Goal: Entertainment & Leisure: Consume media (video, audio)

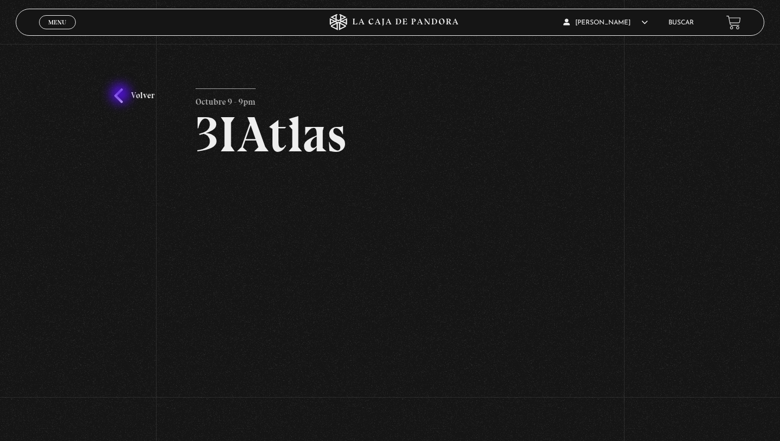
click at [121, 95] on link "Volver" at bounding box center [134, 95] width 40 height 15
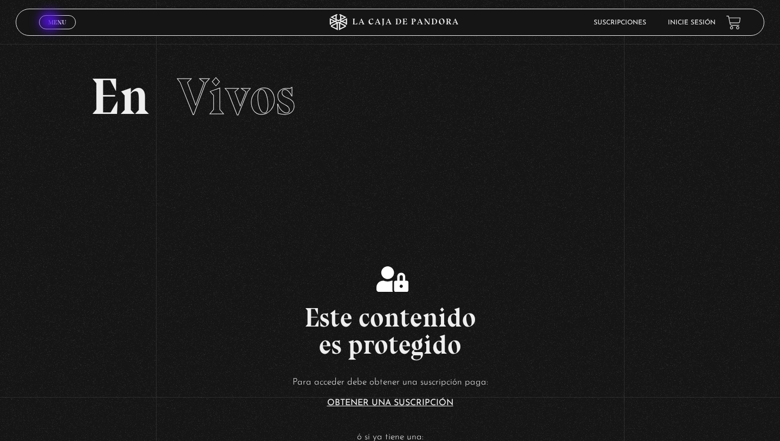
click at [51, 22] on span "Menu" at bounding box center [57, 22] width 18 height 7
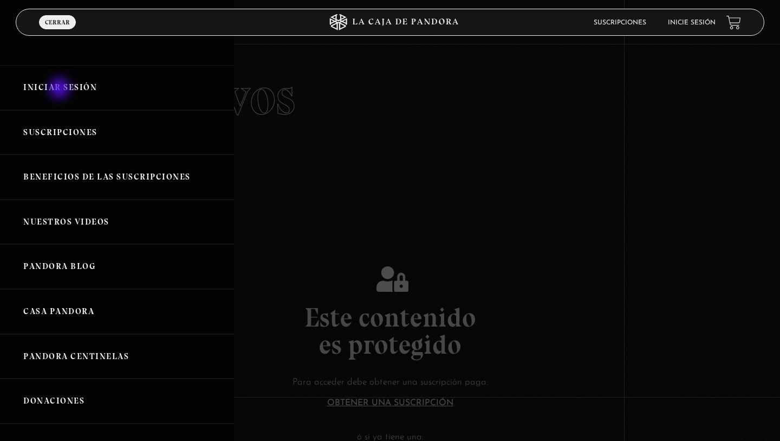
click at [61, 89] on link "Iniciar Sesión" at bounding box center [117, 87] width 234 height 45
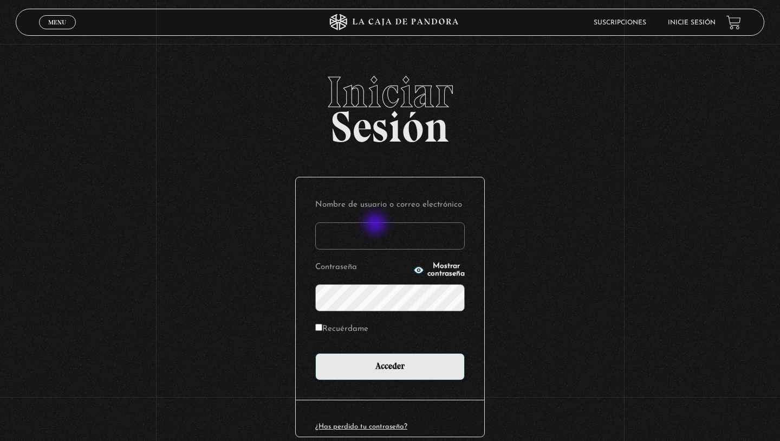
click at [377, 224] on input "Nombre de usuario o correo electrónico" at bounding box center [390, 235] width 150 height 27
click at [368, 238] on input "Nombre de usuario o correo electrónico" at bounding box center [390, 235] width 150 height 27
type input "blanca HM"
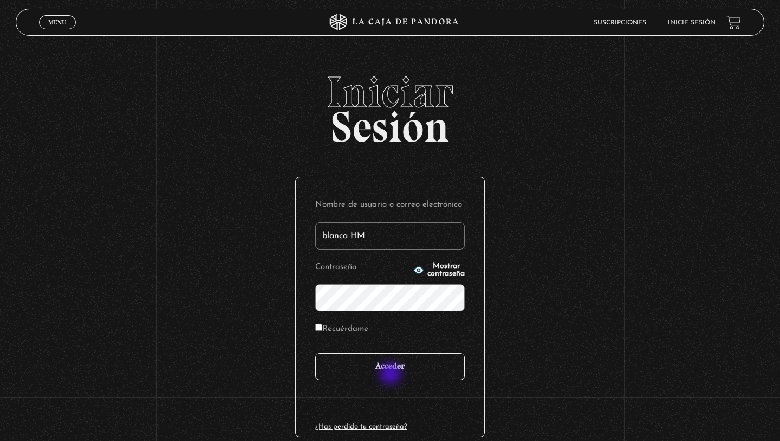
click at [392, 374] on input "Acceder" at bounding box center [390, 366] width 150 height 27
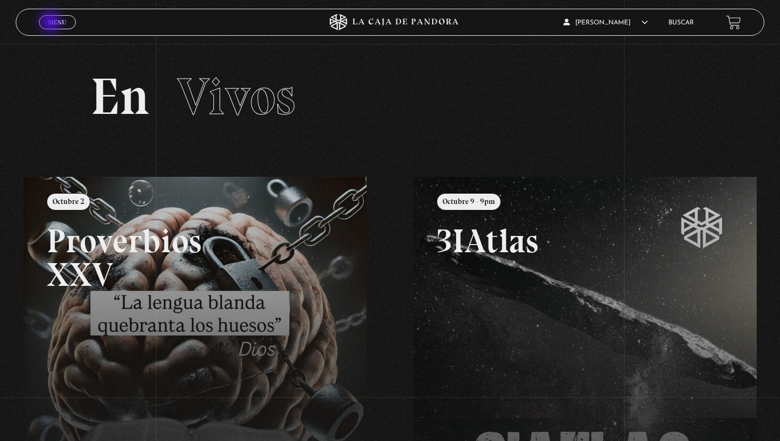
click at [52, 23] on span "Menu" at bounding box center [57, 22] width 18 height 7
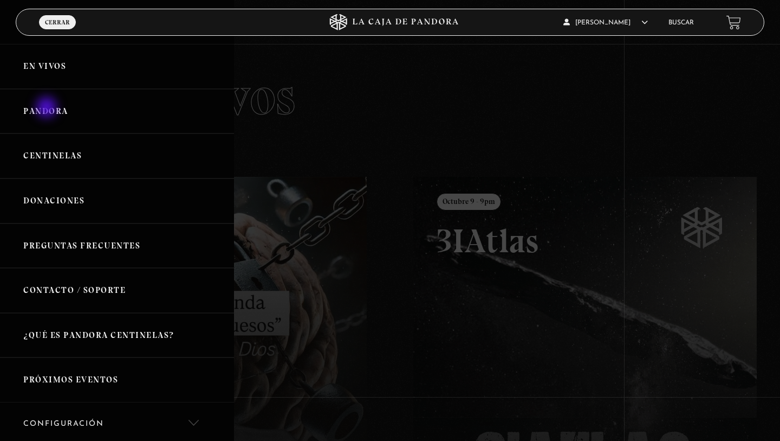
click at [47, 111] on link "Pandora" at bounding box center [117, 111] width 234 height 45
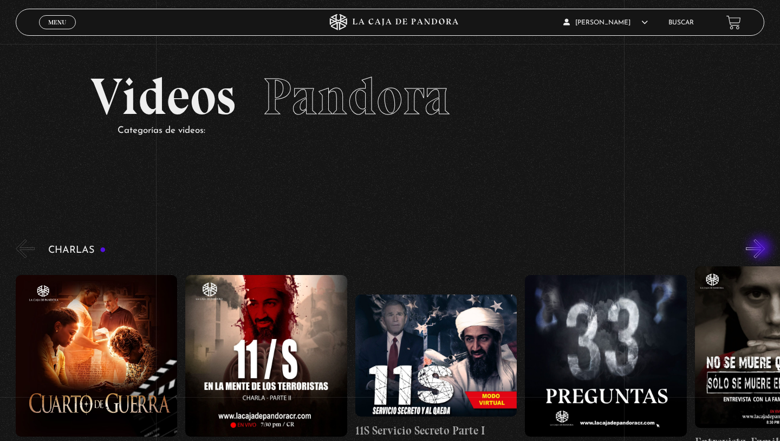
click at [762, 249] on button "»" at bounding box center [755, 248] width 19 height 19
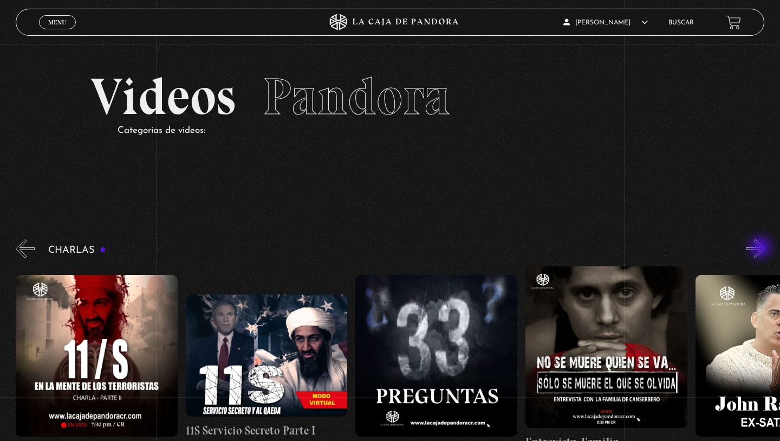
scroll to position [0, 170]
click at [762, 248] on button "»" at bounding box center [755, 248] width 19 height 19
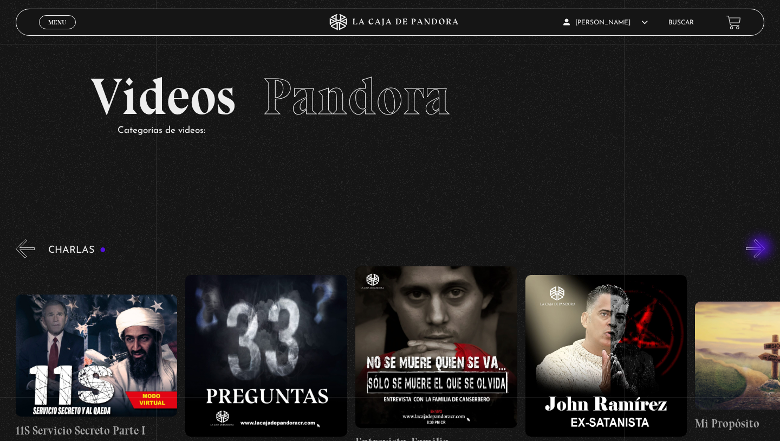
click at [762, 248] on button "»" at bounding box center [755, 248] width 19 height 19
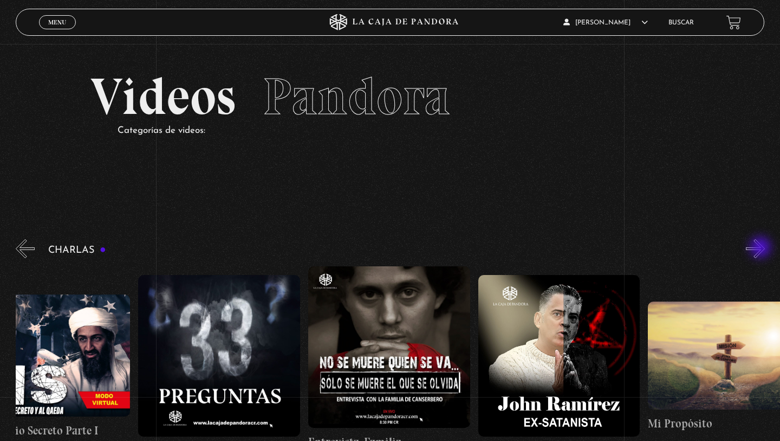
scroll to position [0, 425]
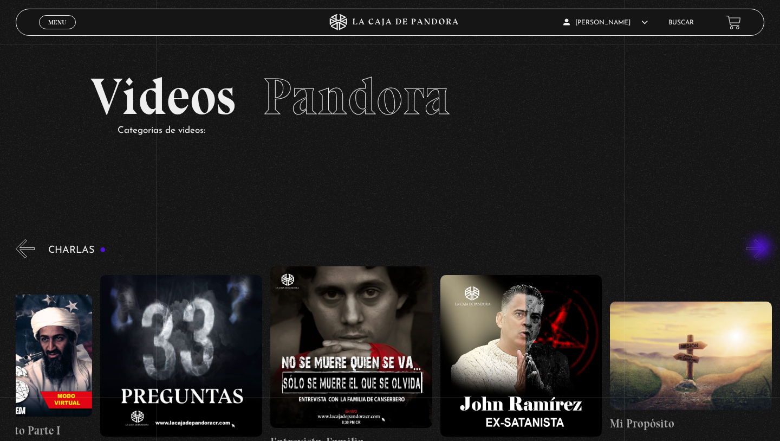
click at [762, 248] on button "»" at bounding box center [755, 248] width 19 height 19
click at [529, 362] on figure at bounding box center [522, 356] width 162 height 162
click at [359, 346] on figure at bounding box center [352, 347] width 162 height 162
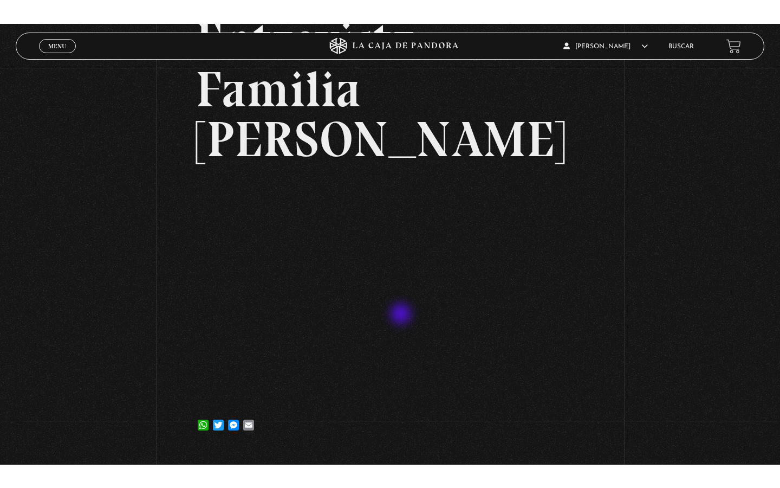
scroll to position [118, 0]
